Goal: Complete application form

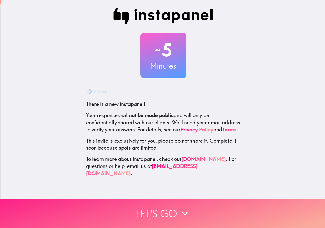
click at [150, 208] on button "Let's go" at bounding box center [162, 213] width 325 height 29
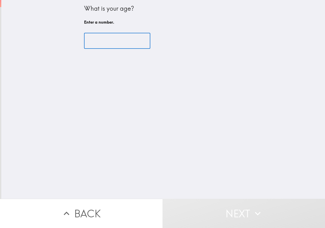
click at [106, 42] on input "number" at bounding box center [117, 41] width 66 height 16
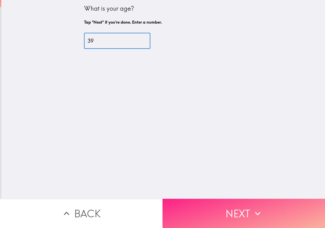
type input "39"
click at [235, 207] on button "Next" at bounding box center [243, 213] width 162 height 29
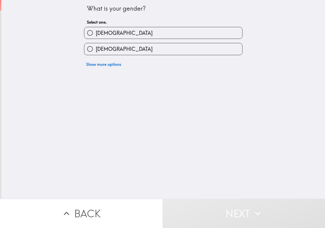
click at [118, 32] on label "[DEMOGRAPHIC_DATA]" at bounding box center [163, 32] width 158 height 11
click at [96, 32] on input "[DEMOGRAPHIC_DATA]" at bounding box center [89, 32] width 11 height 11
radio input "true"
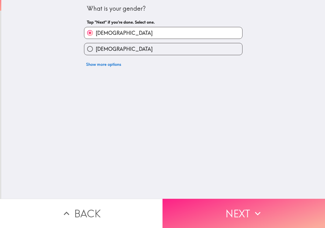
click at [242, 210] on button "Next" at bounding box center [243, 213] width 162 height 29
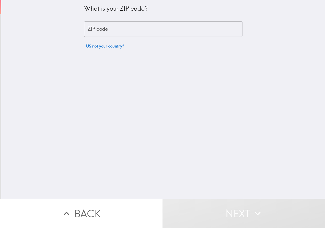
click at [105, 29] on input "ZIP code" at bounding box center [163, 29] width 158 height 16
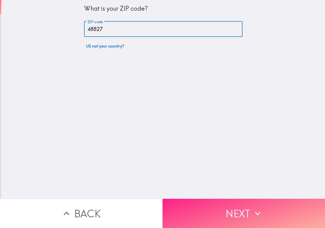
type input "48827"
click at [232, 204] on button "Next" at bounding box center [243, 213] width 162 height 29
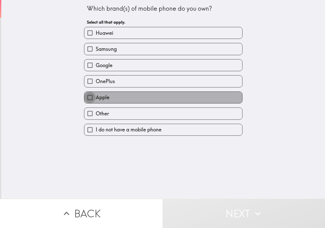
click at [87, 97] on input "Apple" at bounding box center [89, 97] width 11 height 11
checkbox input "true"
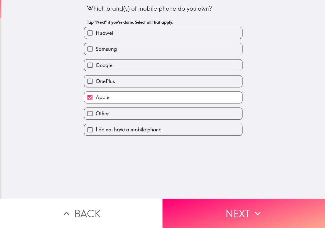
click at [87, 65] on input "Google" at bounding box center [89, 64] width 11 height 11
checkbox input "true"
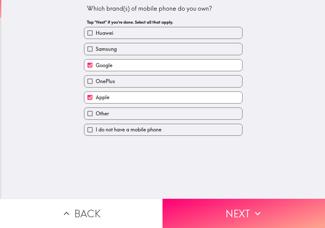
click at [88, 48] on input "Samsung" at bounding box center [89, 48] width 11 height 11
checkbox input "true"
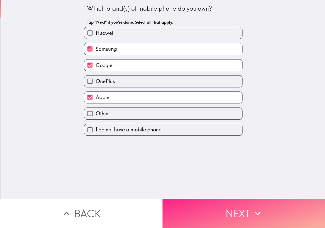
click at [224, 210] on button "Next" at bounding box center [243, 213] width 162 height 29
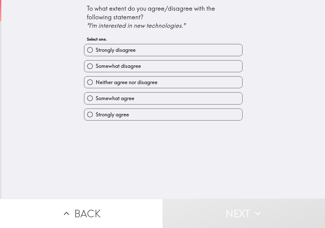
click at [121, 115] on span "Strongly agree" at bounding box center [112, 114] width 33 height 7
click at [96, 115] on input "Strongly agree" at bounding box center [89, 114] width 11 height 11
radio input "true"
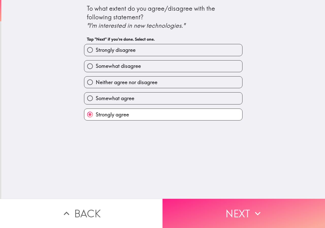
click at [203, 215] on button "Next" at bounding box center [243, 213] width 162 height 29
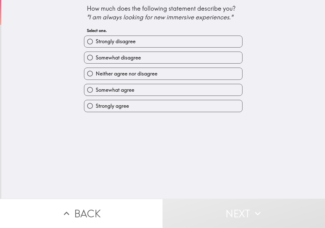
click at [104, 106] on span "Strongly agree" at bounding box center [112, 105] width 33 height 7
click at [96, 106] on input "Strongly agree" at bounding box center [89, 105] width 11 height 11
radio input "true"
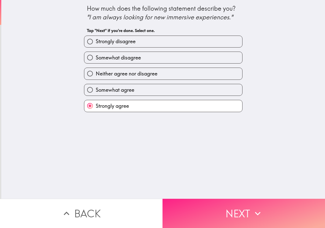
click at [201, 207] on button "Next" at bounding box center [243, 213] width 162 height 29
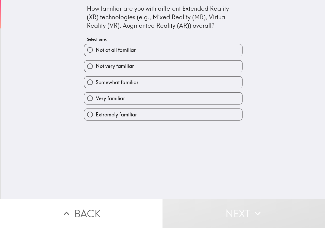
click at [106, 115] on span "Extremely familiar" at bounding box center [116, 114] width 41 height 7
click at [96, 115] on input "Extremely familiar" at bounding box center [89, 114] width 11 height 11
radio input "true"
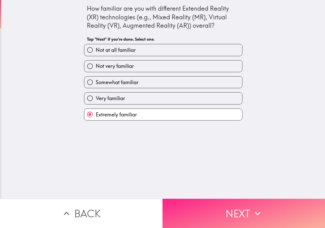
click at [223, 213] on button "Next" at bounding box center [243, 213] width 162 height 29
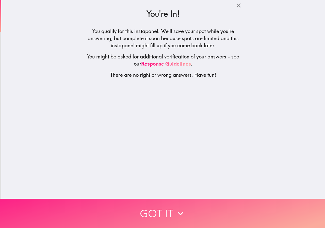
click at [162, 209] on button "Got it" at bounding box center [162, 213] width 325 height 29
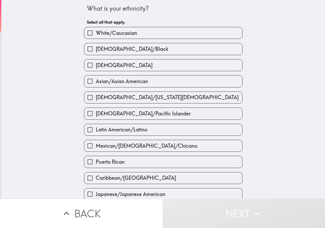
click at [87, 33] on input "White/Caucasian" at bounding box center [89, 32] width 11 height 11
checkbox input "true"
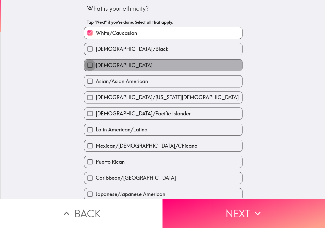
click at [86, 65] on input "[DEMOGRAPHIC_DATA]" at bounding box center [89, 64] width 11 height 11
checkbox input "true"
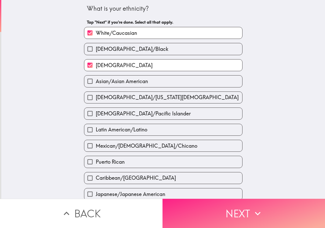
click at [208, 208] on button "Next" at bounding box center [243, 213] width 162 height 29
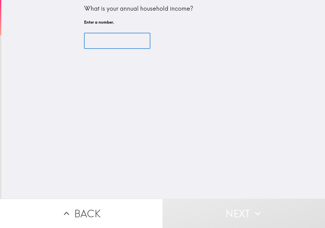
click at [105, 41] on input "number" at bounding box center [117, 41] width 66 height 16
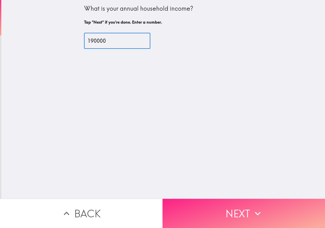
type input "190000"
click at [228, 205] on button "Next" at bounding box center [243, 213] width 162 height 29
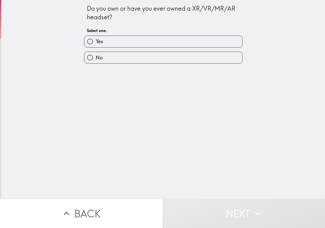
click at [109, 40] on label "Yes" at bounding box center [163, 41] width 158 height 11
click at [96, 40] on input "Yes" at bounding box center [89, 41] width 11 height 11
radio input "true"
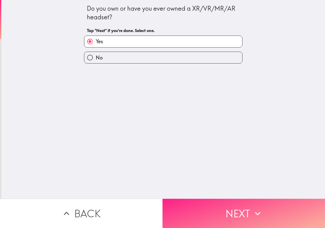
click at [212, 206] on button "Next" at bounding box center [243, 213] width 162 height 29
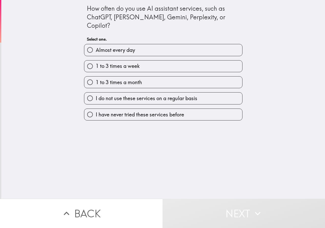
click at [124, 46] on span "Almost every day" at bounding box center [115, 49] width 39 height 7
click at [96, 44] on input "Almost every day" at bounding box center [89, 49] width 11 height 11
radio input "true"
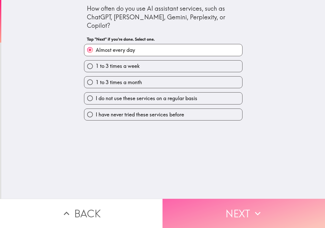
click at [216, 217] on button "Next" at bounding box center [243, 213] width 162 height 29
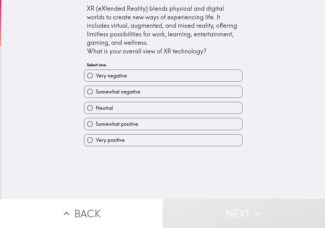
click at [113, 140] on span "Very positive" at bounding box center [110, 139] width 29 height 7
click at [96, 140] on input "Very positive" at bounding box center [89, 139] width 11 height 11
radio input "true"
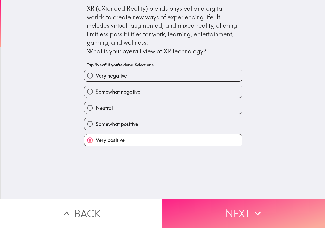
click at [209, 216] on button "Next" at bounding box center [243, 213] width 162 height 29
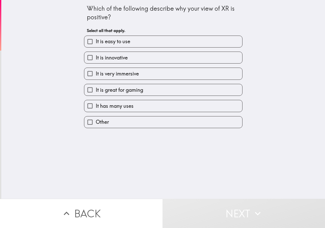
click at [86, 40] on input "It is easy to use" at bounding box center [89, 41] width 11 height 11
checkbox input "true"
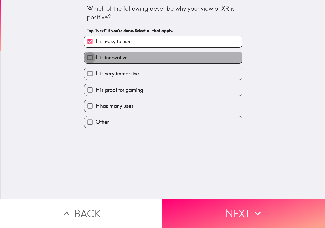
click at [84, 58] on input "It is innovative" at bounding box center [89, 57] width 11 height 11
checkbox input "true"
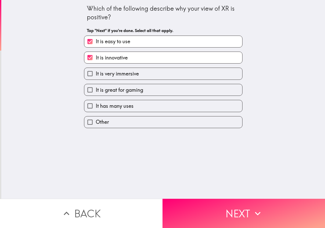
click at [85, 72] on input "It is very immersive" at bounding box center [89, 73] width 11 height 11
checkbox input "true"
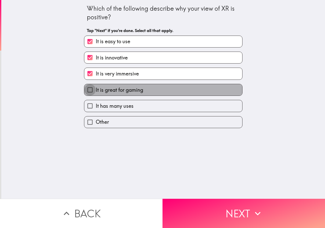
click at [86, 87] on input "It is great for gaming" at bounding box center [89, 89] width 11 height 11
checkbox input "true"
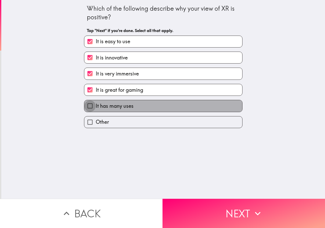
click at [89, 104] on input "It has many uses" at bounding box center [89, 105] width 11 height 11
checkbox input "true"
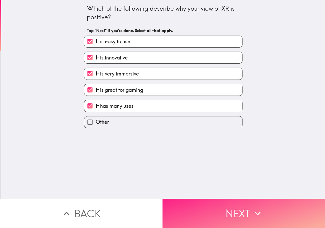
click at [219, 203] on button "Next" at bounding box center [243, 213] width 162 height 29
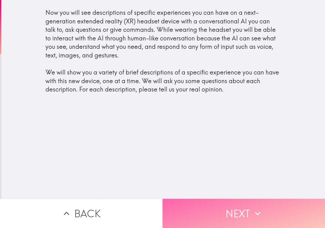
click at [207, 206] on button "Next" at bounding box center [243, 213] width 162 height 29
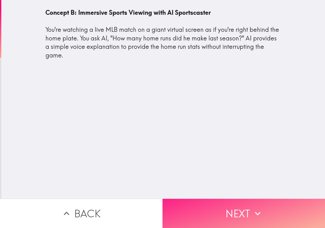
click at [207, 207] on button "Next" at bounding box center [243, 213] width 162 height 29
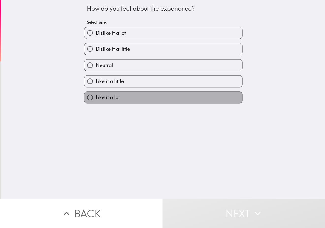
click at [106, 97] on span "Like it a lot" at bounding box center [108, 97] width 24 height 7
click at [96, 97] on input "Like it a lot" at bounding box center [89, 97] width 11 height 11
radio input "true"
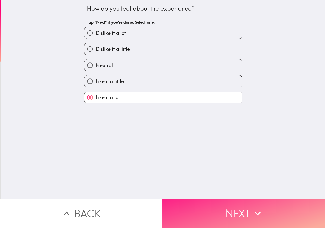
click at [194, 205] on button "Next" at bounding box center [243, 213] width 162 height 29
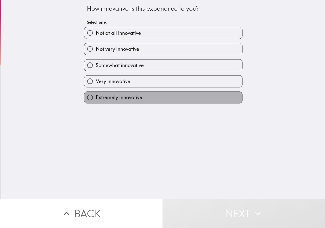
click at [122, 97] on span "Extremely innovative" at bounding box center [119, 97] width 46 height 7
click at [96, 97] on input "Extremely innovative" at bounding box center [89, 97] width 11 height 11
radio input "true"
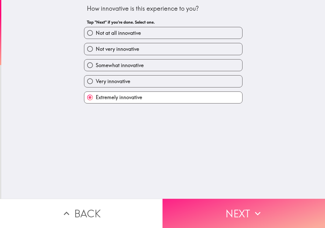
click at [208, 212] on button "Next" at bounding box center [243, 213] width 162 height 29
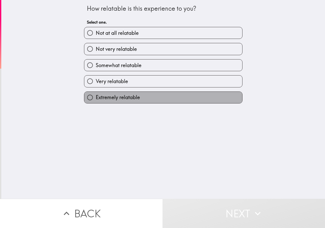
click at [118, 97] on span "Extremely relatable" at bounding box center [118, 97] width 44 height 7
click at [96, 97] on input "Extremely relatable" at bounding box center [89, 97] width 11 height 11
radio input "true"
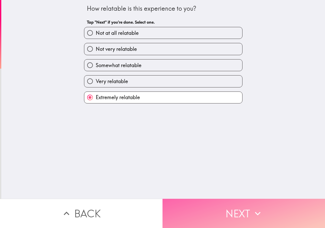
click at [204, 217] on button "Next" at bounding box center [243, 213] width 162 height 29
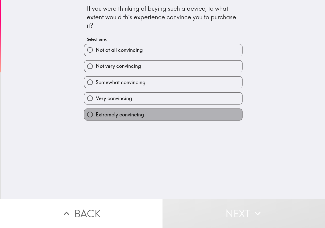
click at [118, 113] on span "Extremely convincing" at bounding box center [120, 114] width 48 height 7
click at [96, 113] on input "Extremely convincing" at bounding box center [89, 114] width 11 height 11
radio input "true"
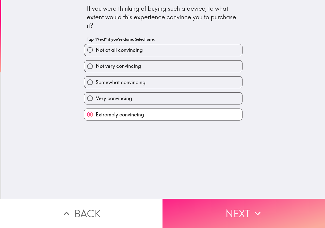
click at [215, 207] on button "Next" at bounding box center [243, 213] width 162 height 29
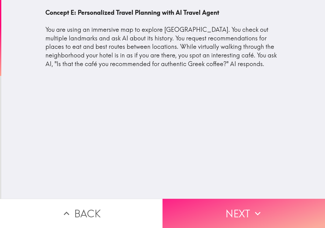
click at [200, 209] on button "Next" at bounding box center [243, 213] width 162 height 29
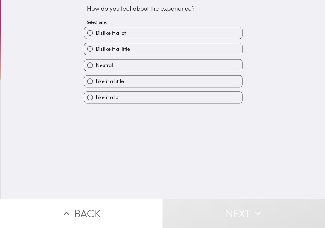
click at [90, 95] on input "Like it a lot" at bounding box center [89, 97] width 11 height 11
radio input "true"
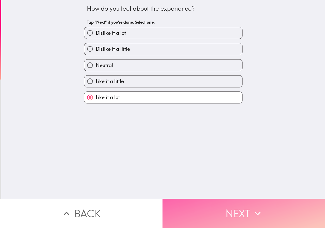
click at [216, 205] on button "Next" at bounding box center [243, 213] width 162 height 29
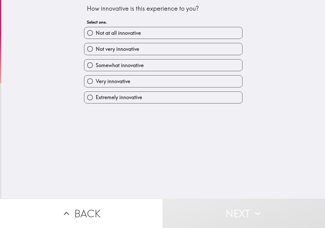
click at [102, 96] on span "Extremely innovative" at bounding box center [119, 97] width 46 height 7
click at [96, 96] on input "Extremely innovative" at bounding box center [89, 97] width 11 height 11
radio input "true"
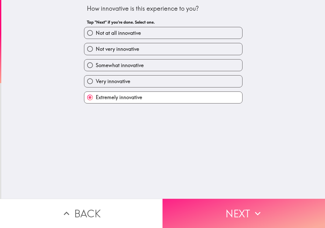
click at [193, 207] on button "Next" at bounding box center [243, 213] width 162 height 29
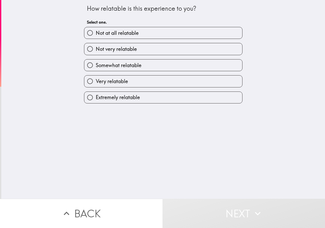
click at [124, 95] on span "Extremely relatable" at bounding box center [118, 97] width 44 height 7
click at [96, 95] on input "Extremely relatable" at bounding box center [89, 97] width 11 height 11
radio input "true"
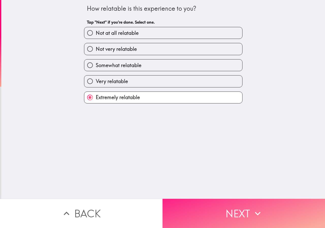
click at [202, 206] on button "Next" at bounding box center [243, 213] width 162 height 29
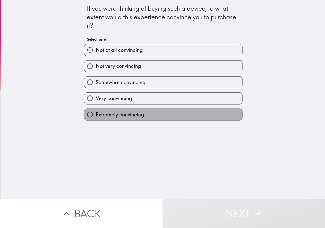
click at [111, 117] on span "Extremely convincing" at bounding box center [120, 114] width 48 height 7
click at [96, 117] on input "Extremely convincing" at bounding box center [89, 114] width 11 height 11
radio input "true"
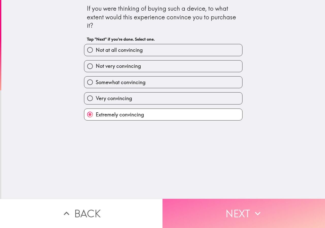
click at [226, 213] on button "Next" at bounding box center [243, 213] width 162 height 29
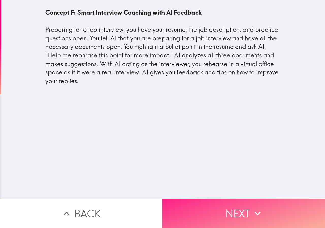
click at [181, 201] on button "Next" at bounding box center [243, 213] width 162 height 29
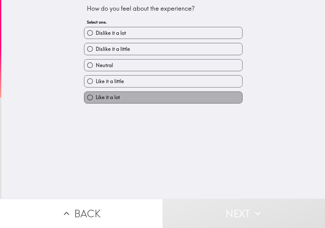
click at [98, 95] on span "Like it a lot" at bounding box center [108, 97] width 24 height 7
click at [96, 95] on input "Like it a lot" at bounding box center [89, 97] width 11 height 11
radio input "true"
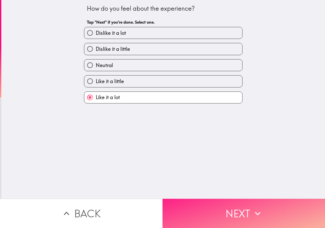
click at [201, 215] on button "Next" at bounding box center [243, 213] width 162 height 29
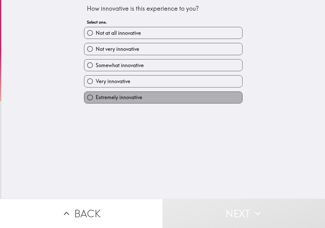
click at [106, 97] on span "Extremely innovative" at bounding box center [119, 97] width 46 height 7
click at [96, 97] on input "Extremely innovative" at bounding box center [89, 97] width 11 height 11
radio input "true"
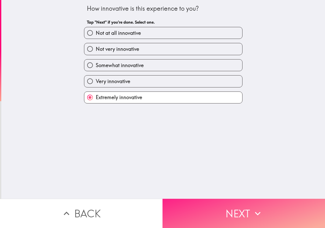
click at [224, 205] on button "Next" at bounding box center [243, 213] width 162 height 29
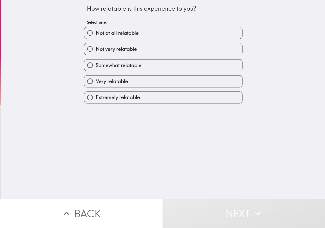
click at [113, 98] on span "Extremely relatable" at bounding box center [118, 97] width 44 height 7
click at [96, 98] on input "Extremely relatable" at bounding box center [89, 97] width 11 height 11
radio input "true"
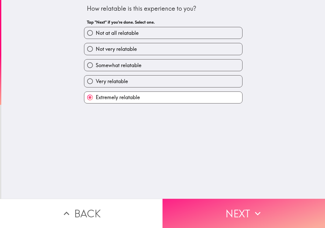
click at [208, 209] on button "Next" at bounding box center [243, 213] width 162 height 29
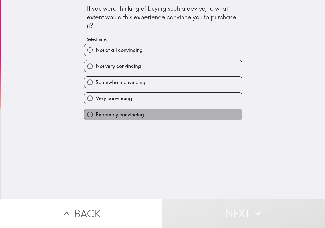
click at [117, 113] on span "Extremely convincing" at bounding box center [120, 114] width 48 height 7
click at [96, 113] on input "Extremely convincing" at bounding box center [89, 114] width 11 height 11
radio input "true"
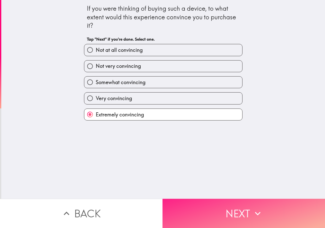
click at [200, 217] on button "Next" at bounding box center [243, 213] width 162 height 29
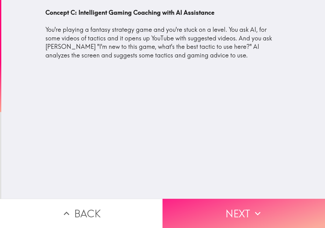
click at [211, 202] on button "Next" at bounding box center [243, 213] width 162 height 29
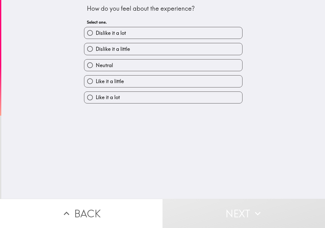
click at [120, 96] on label "Like it a lot" at bounding box center [163, 97] width 158 height 11
click at [96, 96] on input "Like it a lot" at bounding box center [89, 97] width 11 height 11
radio input "true"
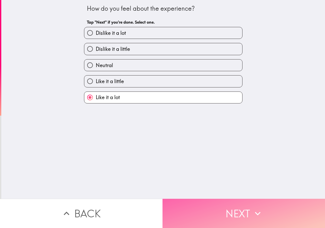
click at [200, 208] on button "Next" at bounding box center [243, 213] width 162 height 29
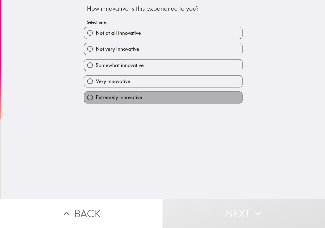
click at [120, 97] on span "Extremely innovative" at bounding box center [119, 97] width 46 height 7
click at [96, 97] on input "Extremely innovative" at bounding box center [89, 97] width 11 height 11
radio input "true"
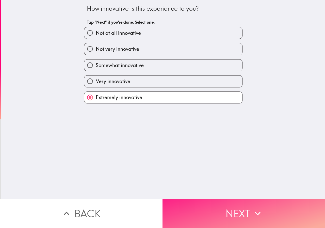
click at [197, 209] on button "Next" at bounding box center [243, 213] width 162 height 29
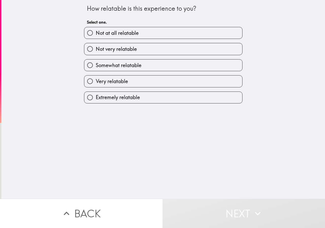
click at [122, 97] on span "Extremely relatable" at bounding box center [118, 97] width 44 height 7
click at [96, 97] on input "Extremely relatable" at bounding box center [89, 97] width 11 height 11
radio input "true"
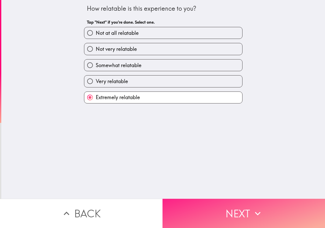
click at [196, 213] on button "Next" at bounding box center [243, 213] width 162 height 29
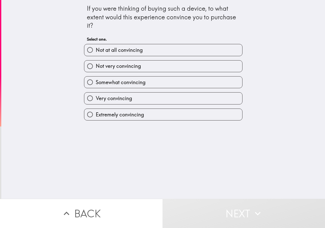
click at [144, 113] on label "Extremely convincing" at bounding box center [163, 114] width 158 height 11
click at [96, 113] on input "Extremely convincing" at bounding box center [89, 114] width 11 height 11
radio input "true"
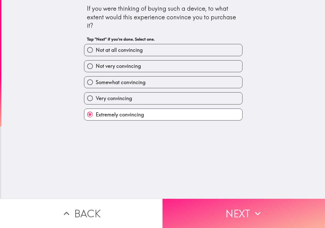
click at [208, 209] on button "Next" at bounding box center [243, 213] width 162 height 29
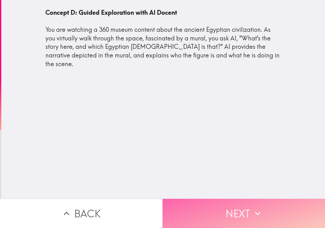
click at [201, 209] on button "Next" at bounding box center [243, 213] width 162 height 29
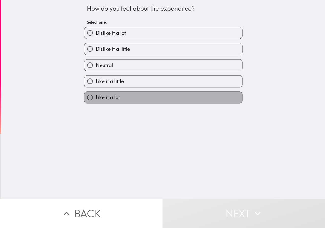
click at [125, 95] on label "Like it a lot" at bounding box center [163, 97] width 158 height 11
click at [96, 95] on input "Like it a lot" at bounding box center [89, 97] width 11 height 11
radio input "true"
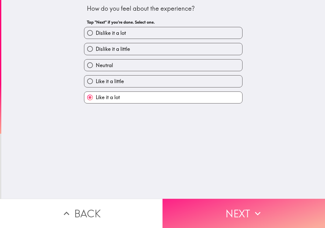
click at [192, 201] on button "Next" at bounding box center [243, 213] width 162 height 29
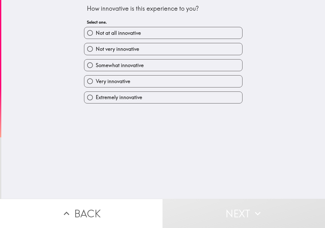
click at [111, 98] on span "Extremely innovative" at bounding box center [119, 97] width 46 height 7
click at [96, 98] on input "Extremely innovative" at bounding box center [89, 97] width 11 height 11
radio input "true"
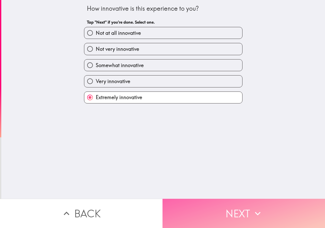
click at [190, 207] on button "Next" at bounding box center [243, 213] width 162 height 29
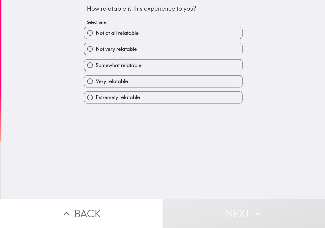
click at [125, 98] on span "Extremely relatable" at bounding box center [118, 97] width 44 height 7
click at [96, 98] on input "Extremely relatable" at bounding box center [89, 97] width 11 height 11
radio input "true"
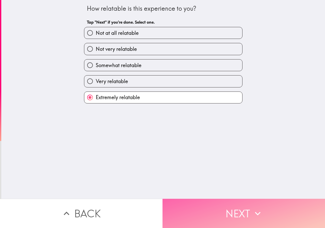
click at [201, 214] on button "Next" at bounding box center [243, 213] width 162 height 29
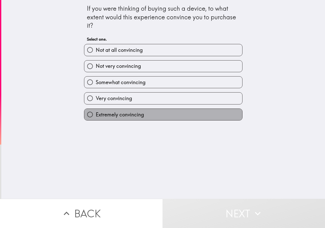
click at [128, 114] on span "Extremely convincing" at bounding box center [120, 114] width 48 height 7
click at [96, 114] on input "Extremely convincing" at bounding box center [89, 114] width 11 height 11
radio input "true"
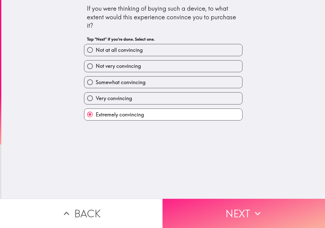
click at [204, 211] on button "Next" at bounding box center [243, 213] width 162 height 29
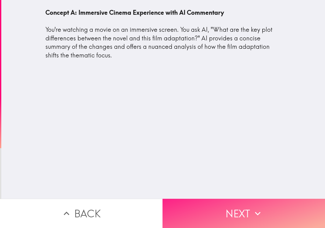
click at [197, 203] on button "Next" at bounding box center [243, 213] width 162 height 29
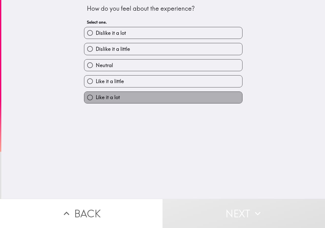
click at [109, 96] on span "Like it a lot" at bounding box center [108, 97] width 24 height 7
click at [96, 96] on input "Like it a lot" at bounding box center [89, 97] width 11 height 11
radio input "true"
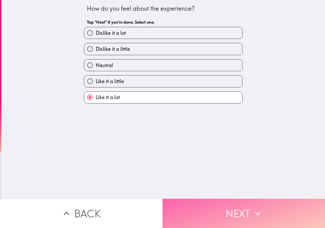
click at [209, 213] on button "Next" at bounding box center [243, 213] width 162 height 29
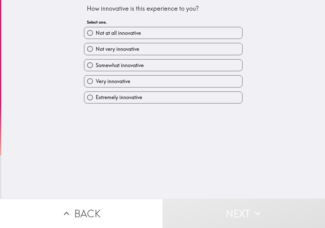
click at [112, 97] on span "Extremely innovative" at bounding box center [119, 97] width 46 height 7
click at [96, 97] on input "Extremely innovative" at bounding box center [89, 97] width 11 height 11
radio input "true"
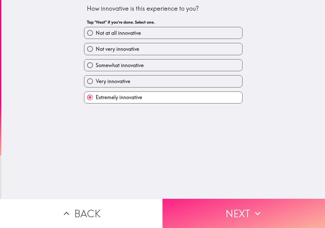
click at [211, 208] on button "Next" at bounding box center [243, 213] width 162 height 29
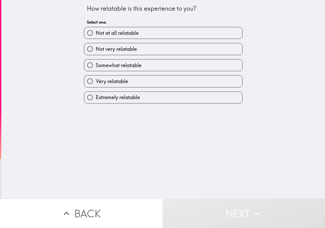
click at [116, 97] on span "Extremely relatable" at bounding box center [118, 97] width 44 height 7
click at [96, 97] on input "Extremely relatable" at bounding box center [89, 97] width 11 height 11
radio input "true"
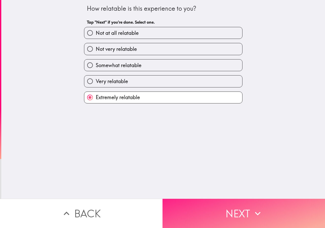
click at [190, 211] on button "Next" at bounding box center [243, 213] width 162 height 29
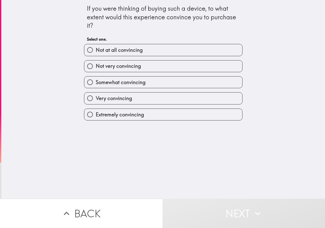
click at [127, 114] on span "Extremely convincing" at bounding box center [120, 114] width 48 height 7
click at [96, 114] on input "Extremely convincing" at bounding box center [89, 114] width 11 height 11
radio input "true"
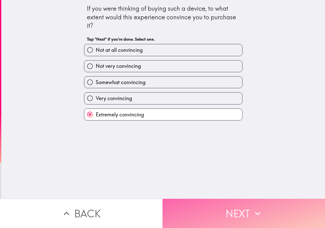
click at [190, 211] on button "Next" at bounding box center [243, 213] width 162 height 29
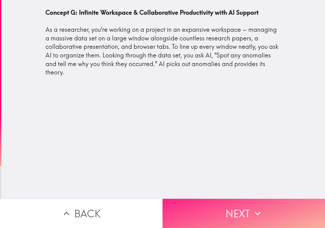
click at [196, 204] on button "Next" at bounding box center [243, 213] width 162 height 29
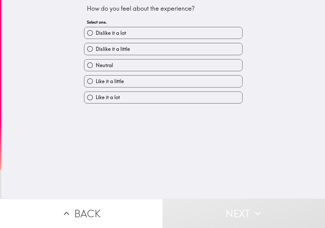
click at [109, 95] on span "Like it a lot" at bounding box center [108, 97] width 24 height 7
click at [96, 95] on input "Like it a lot" at bounding box center [89, 97] width 11 height 11
radio input "true"
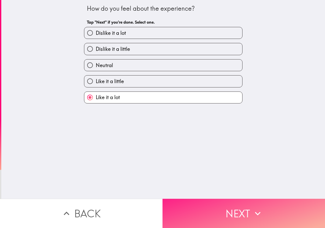
click at [234, 212] on button "Next" at bounding box center [243, 213] width 162 height 29
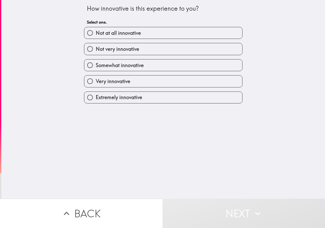
click at [120, 97] on span "Extremely innovative" at bounding box center [119, 97] width 46 height 7
click at [96, 97] on input "Extremely innovative" at bounding box center [89, 97] width 11 height 11
radio input "true"
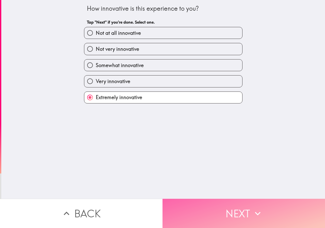
click at [240, 215] on button "Next" at bounding box center [243, 213] width 162 height 29
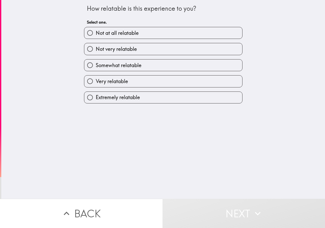
click at [119, 96] on span "Extremely relatable" at bounding box center [118, 97] width 44 height 7
click at [96, 96] on input "Extremely relatable" at bounding box center [89, 97] width 11 height 11
radio input "true"
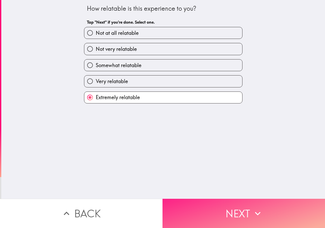
click at [223, 202] on button "Next" at bounding box center [243, 213] width 162 height 29
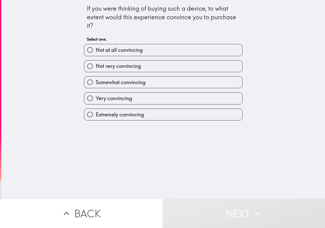
click at [125, 113] on span "Extremely convincing" at bounding box center [120, 114] width 48 height 7
click at [96, 113] on input "Extremely convincing" at bounding box center [89, 114] width 11 height 11
radio input "true"
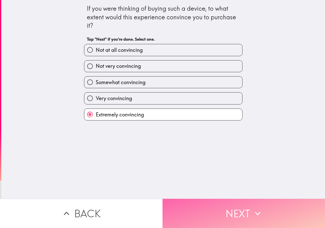
click at [197, 216] on button "Next" at bounding box center [243, 213] width 162 height 29
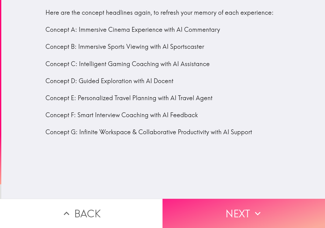
click at [233, 208] on button "Next" at bounding box center [243, 213] width 162 height 29
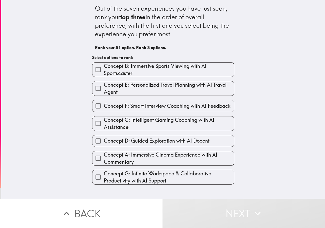
click at [135, 158] on span "Concept A: Immersive Cinema Experience with AI Commentary" at bounding box center [169, 158] width 130 height 14
click at [104, 158] on input "Concept A: Immersive Cinema Experience with AI Commentary" at bounding box center [97, 157] width 11 height 11
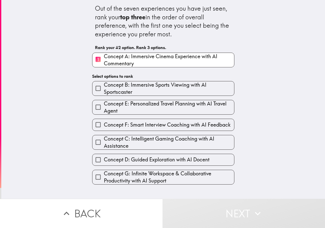
click at [160, 141] on span "Concept C: Intelligent Gaming Coaching with AI Assistance" at bounding box center [169, 142] width 130 height 14
click at [104, 141] on input "Concept C: Intelligent Gaming Coaching with AI Assistance" at bounding box center [97, 141] width 11 height 11
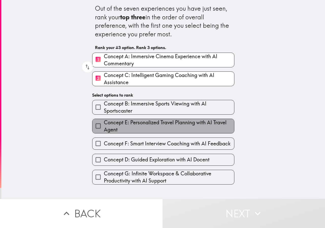
click at [161, 125] on span "Concept E: Personalized Travel Planning with AI Travel Agent" at bounding box center [169, 126] width 130 height 14
click at [104, 125] on input "Concept E: Personalized Travel Planning with AI Travel Agent" at bounding box center [97, 125] width 11 height 11
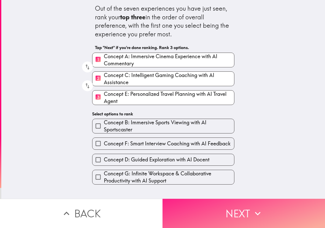
click at [197, 207] on button "Next" at bounding box center [243, 213] width 162 height 29
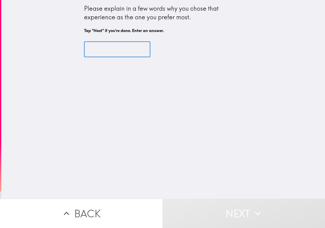
click at [105, 49] on input "text" at bounding box center [117, 50] width 66 height 16
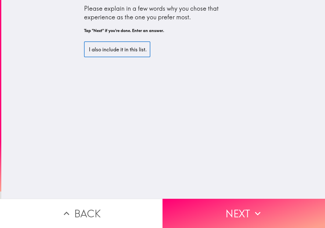
scroll to position [0, 191]
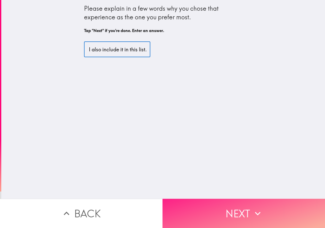
type input "I am a gamer and also a movie lover so I choose that way. I also like travellin…"
click at [213, 211] on button "Next" at bounding box center [243, 213] width 162 height 29
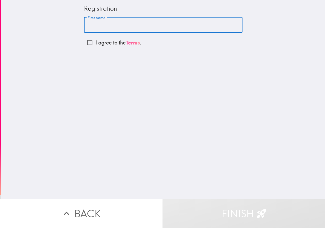
click at [115, 25] on input "First name" at bounding box center [163, 25] width 158 height 16
type input "Mark"
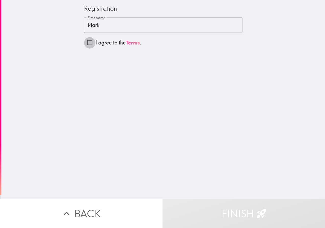
click at [87, 42] on input "I agree to the Terms ." at bounding box center [89, 42] width 11 height 11
checkbox input "true"
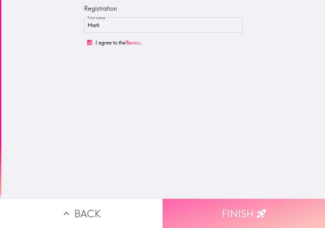
click at [215, 211] on button "Finish" at bounding box center [243, 213] width 162 height 29
